Goal: Transaction & Acquisition: Book appointment/travel/reservation

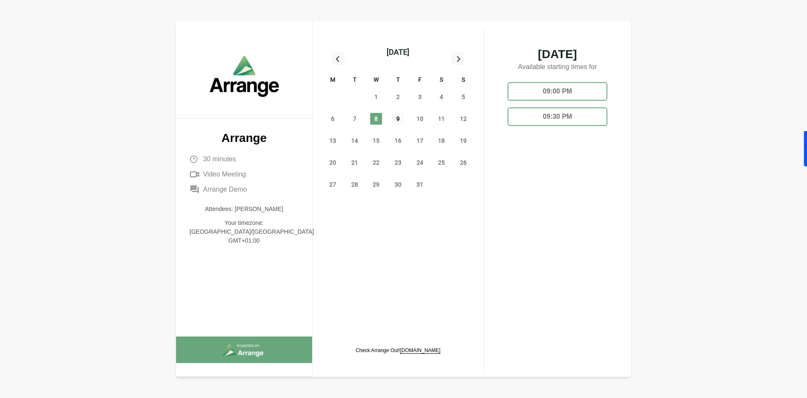
click at [395, 118] on span "9" at bounding box center [398, 119] width 12 height 12
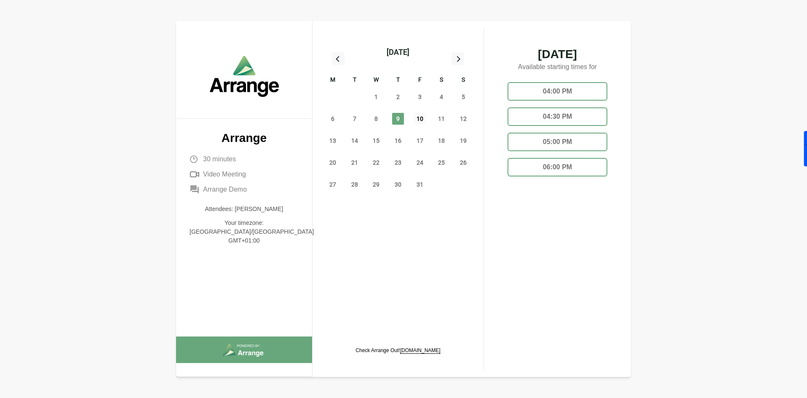
click at [420, 119] on span "10" at bounding box center [420, 119] width 12 height 12
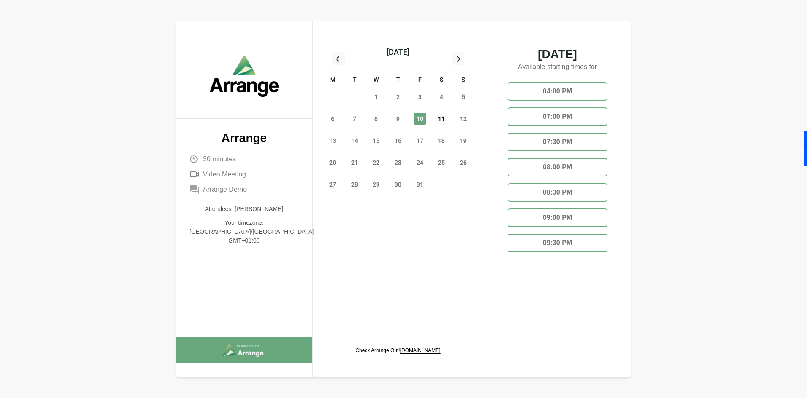
click at [441, 117] on span "11" at bounding box center [441, 119] width 12 height 12
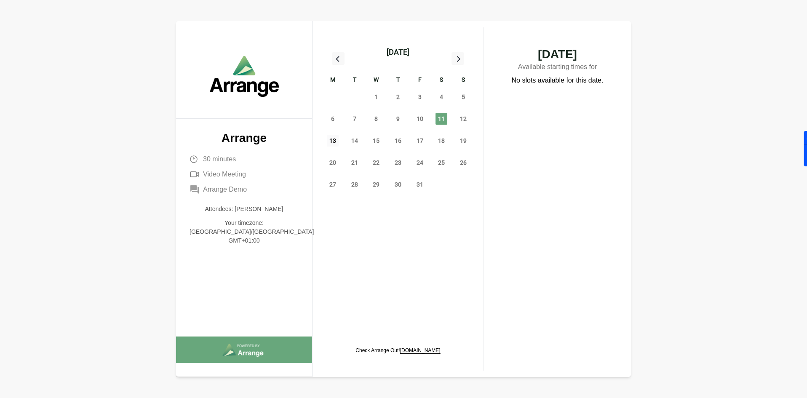
click at [335, 141] on span "13" at bounding box center [333, 141] width 12 height 12
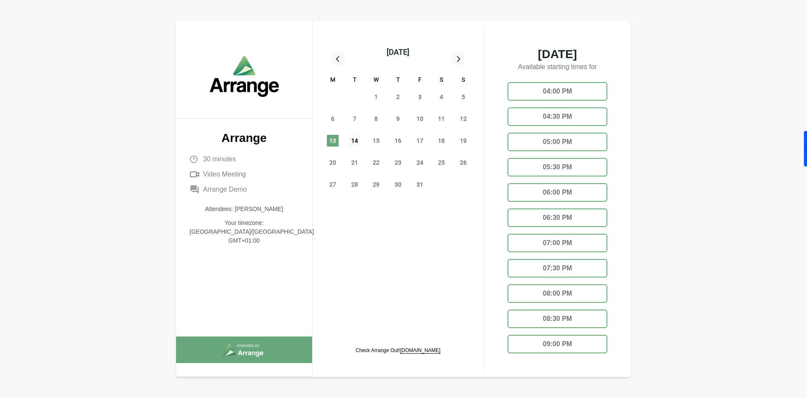
click at [357, 141] on span "14" at bounding box center [355, 141] width 12 height 12
click at [373, 143] on span "15" at bounding box center [376, 141] width 12 height 12
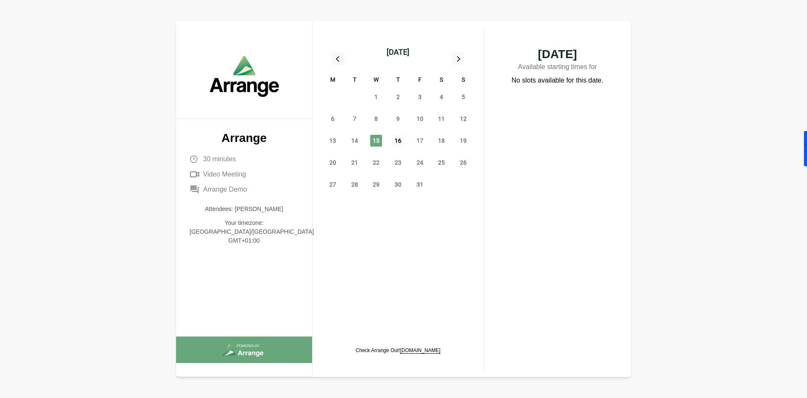
click at [399, 140] on span "16" at bounding box center [398, 141] width 12 height 12
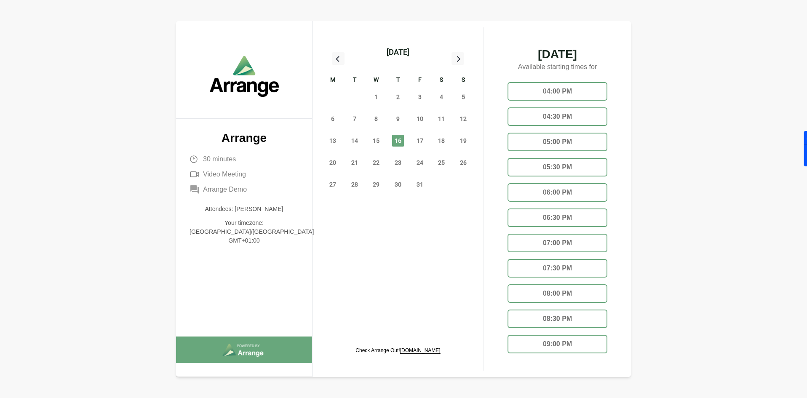
click at [550, 91] on div "04:00 PM" at bounding box center [557, 91] width 100 height 19
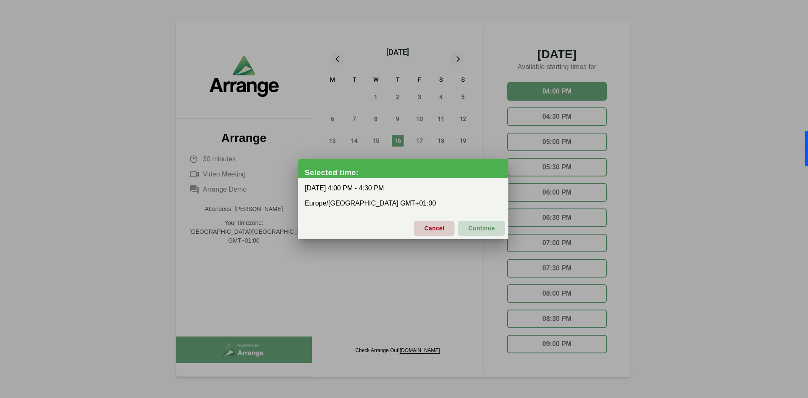
click at [480, 227] on span "Continue" at bounding box center [481, 228] width 27 height 18
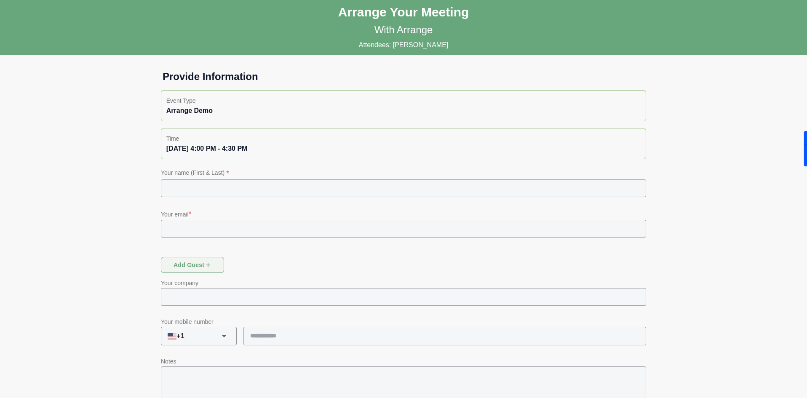
click at [195, 186] on input "text" at bounding box center [403, 188] width 485 height 18
type input "******"
type input "**********"
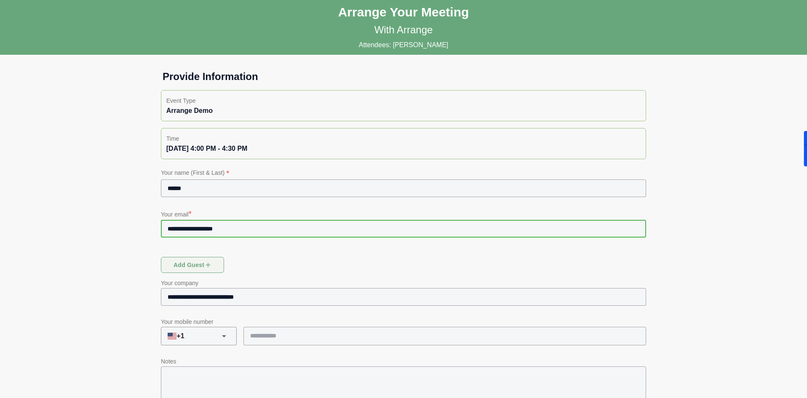
scroll to position [47, 0]
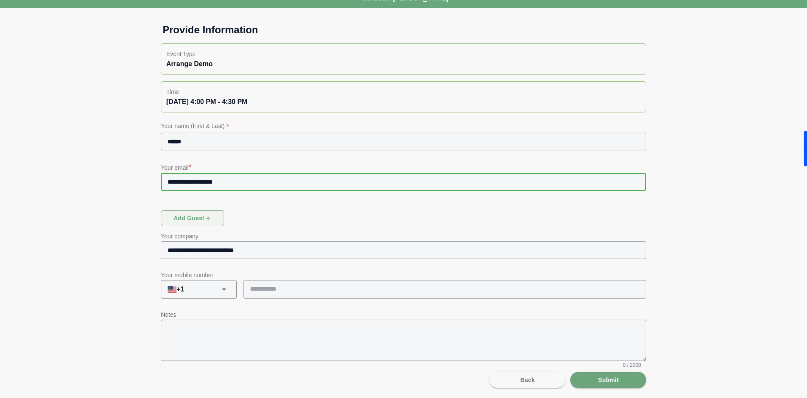
click at [264, 292] on input "tel" at bounding box center [440, 289] width 395 height 18
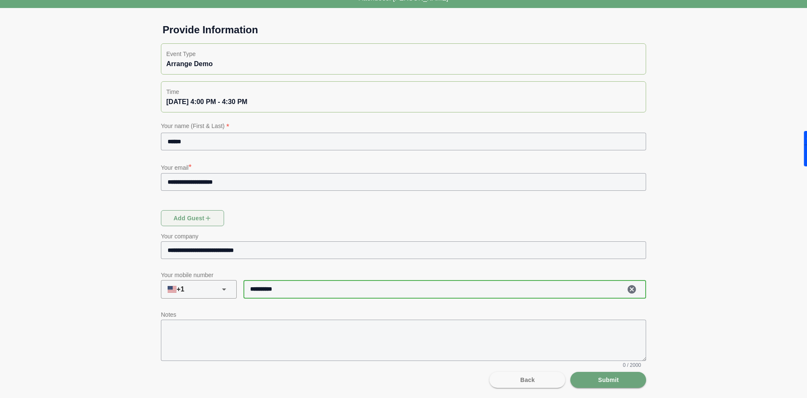
type input "**********"
click at [207, 319] on p "Notes" at bounding box center [403, 314] width 485 height 10
click at [617, 382] on span "Submit" at bounding box center [607, 380] width 21 height 16
